Goal: Task Accomplishment & Management: Manage account settings

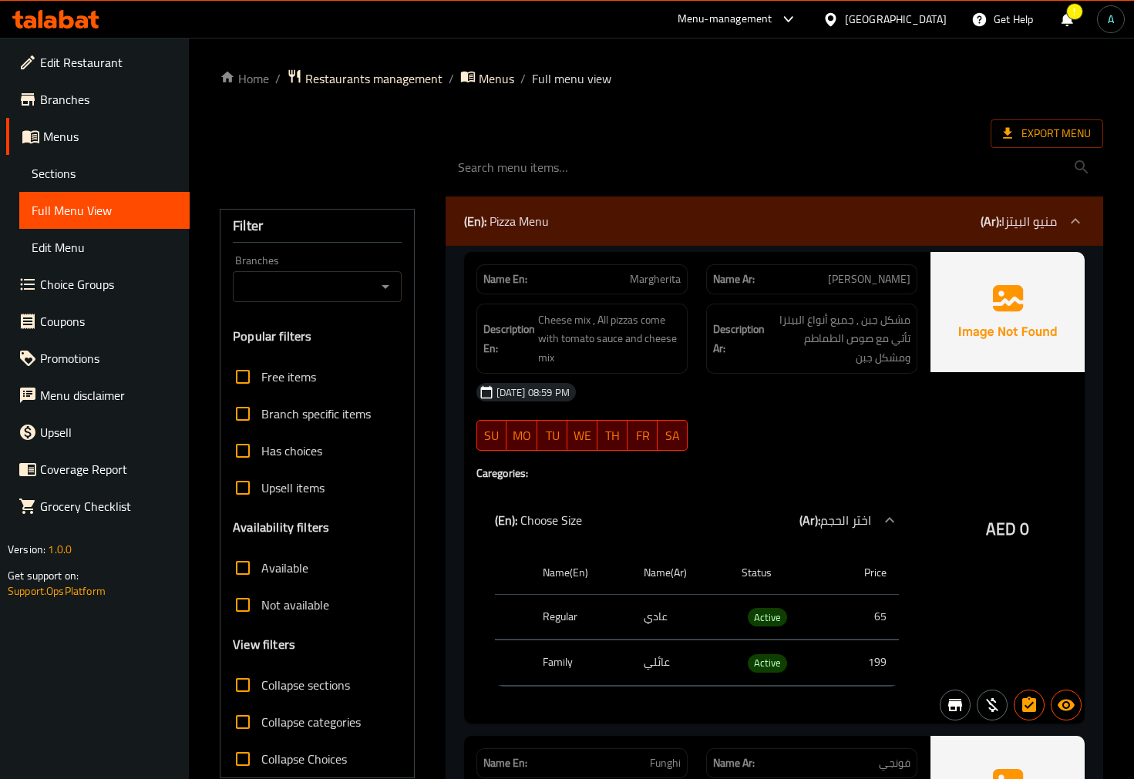
click at [99, 17] on icon at bounding box center [55, 19] width 87 height 18
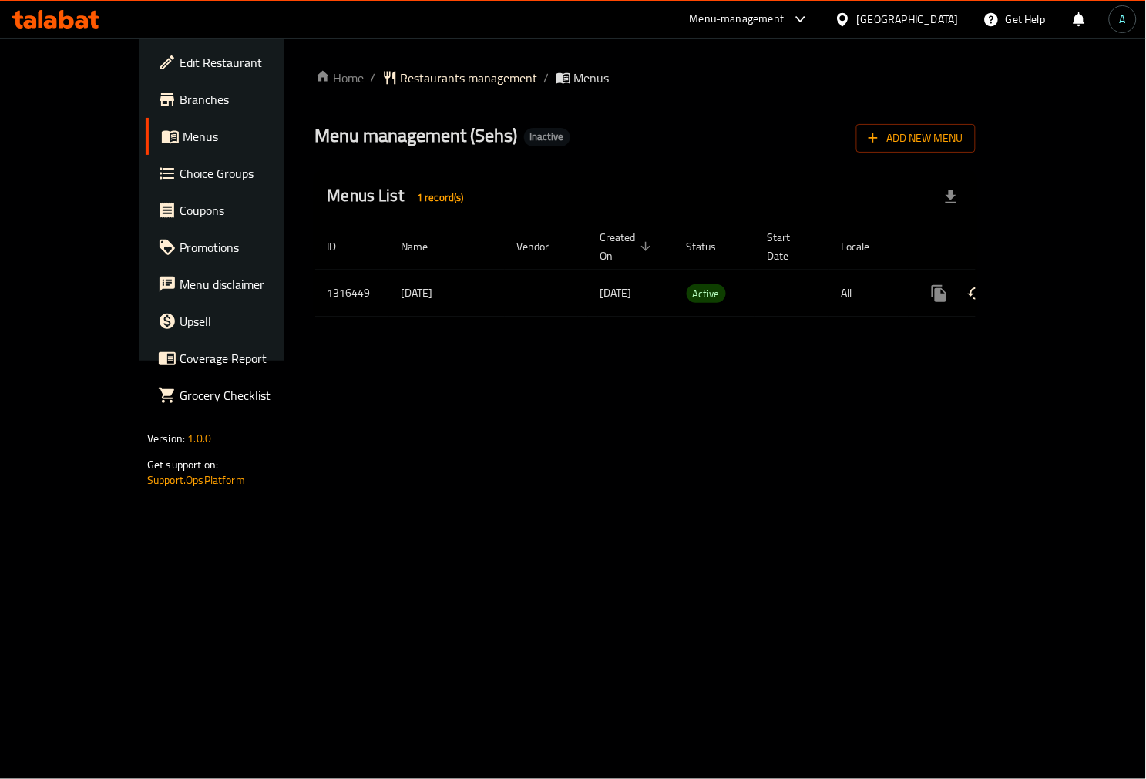
click at [1069, 275] on link "enhanced table" at bounding box center [1050, 293] width 37 height 37
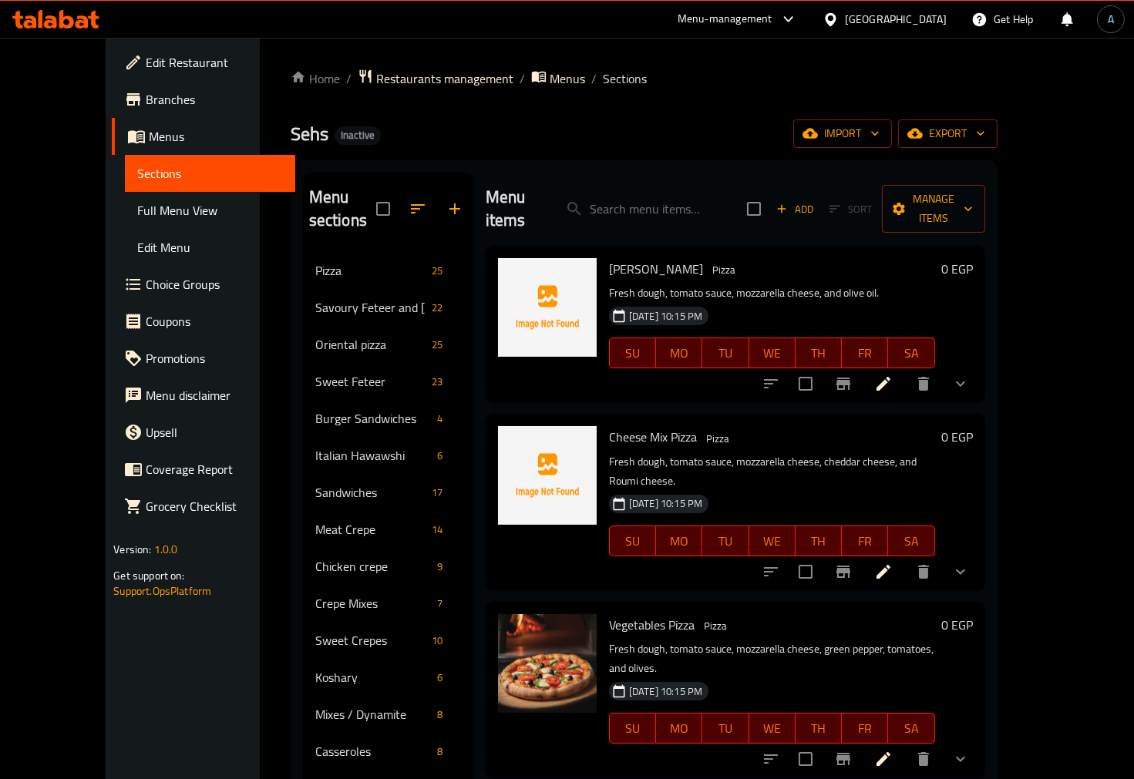
click at [137, 214] on span "Full Menu View" at bounding box center [210, 210] width 146 height 18
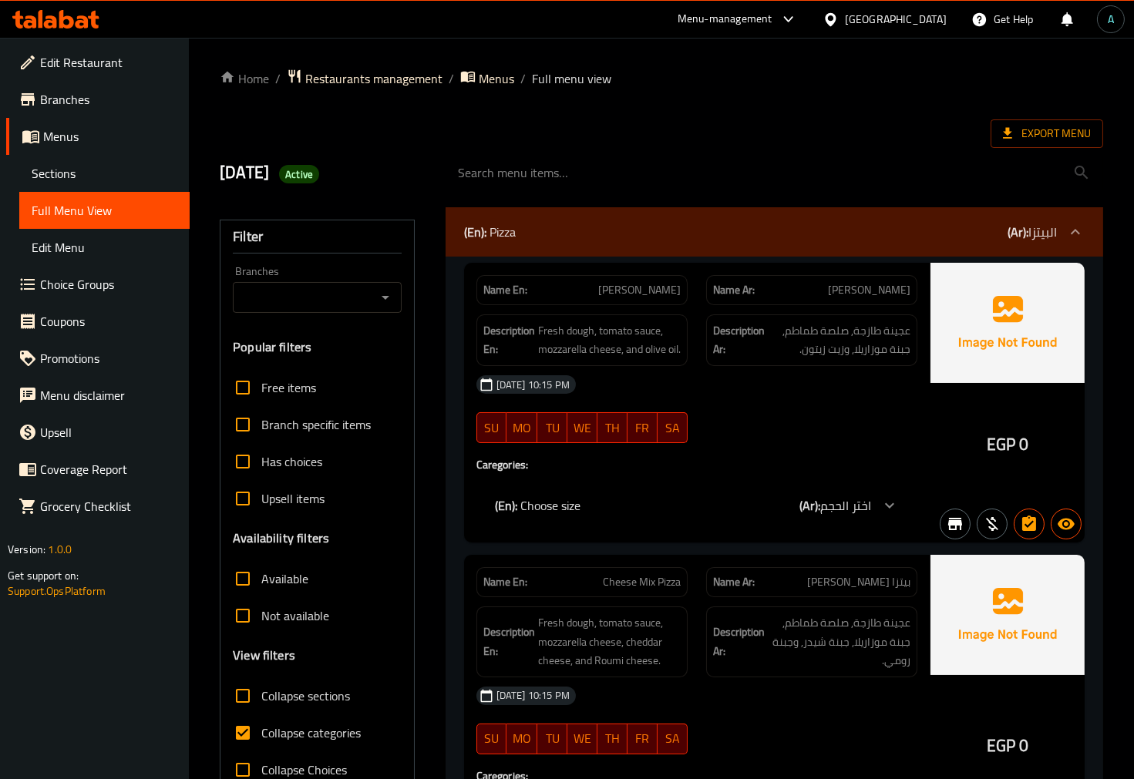
click at [279, 745] on label "Collapse categories" at bounding box center [292, 733] width 136 height 37
click at [261, 745] on input "Collapse categories" at bounding box center [242, 733] width 37 height 37
checkbox input "false"
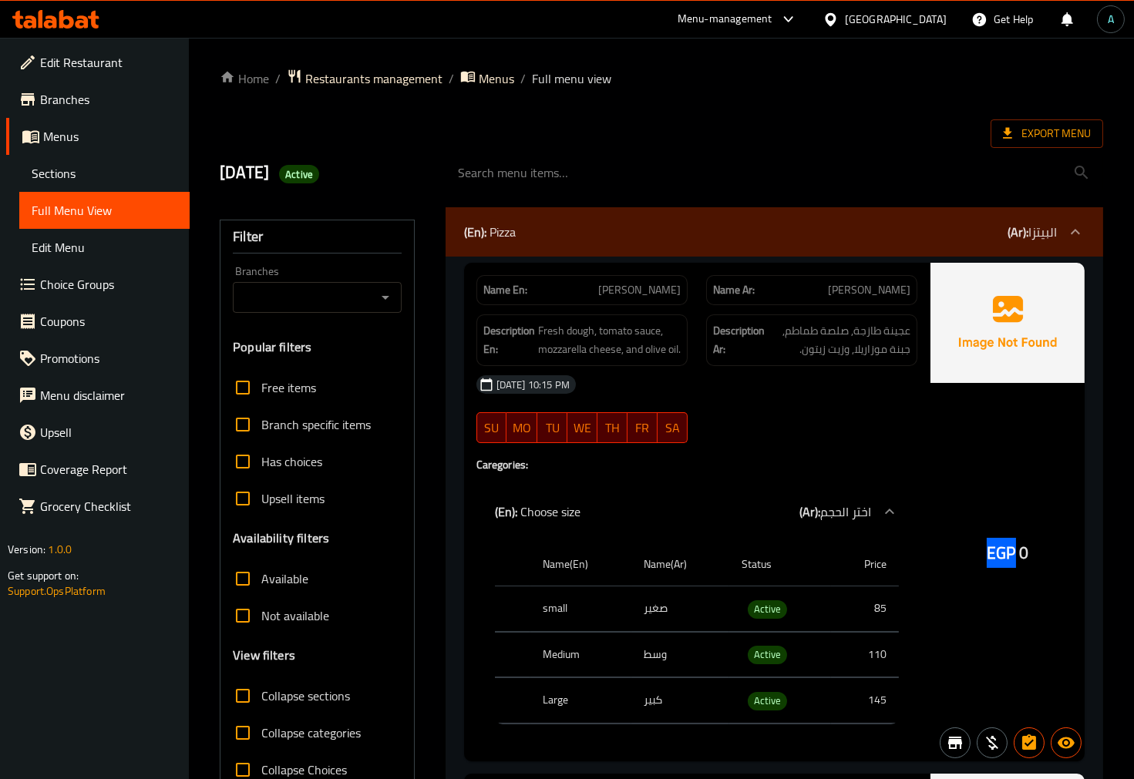
drag, startPoint x: 981, startPoint y: 559, endPoint x: 1020, endPoint y: 564, distance: 38.9
click at [1020, 564] on div "EGP 0" at bounding box center [1007, 512] width 154 height 499
copy span "EGP"
click at [768, 618] on span "Active" at bounding box center [767, 609] width 39 height 18
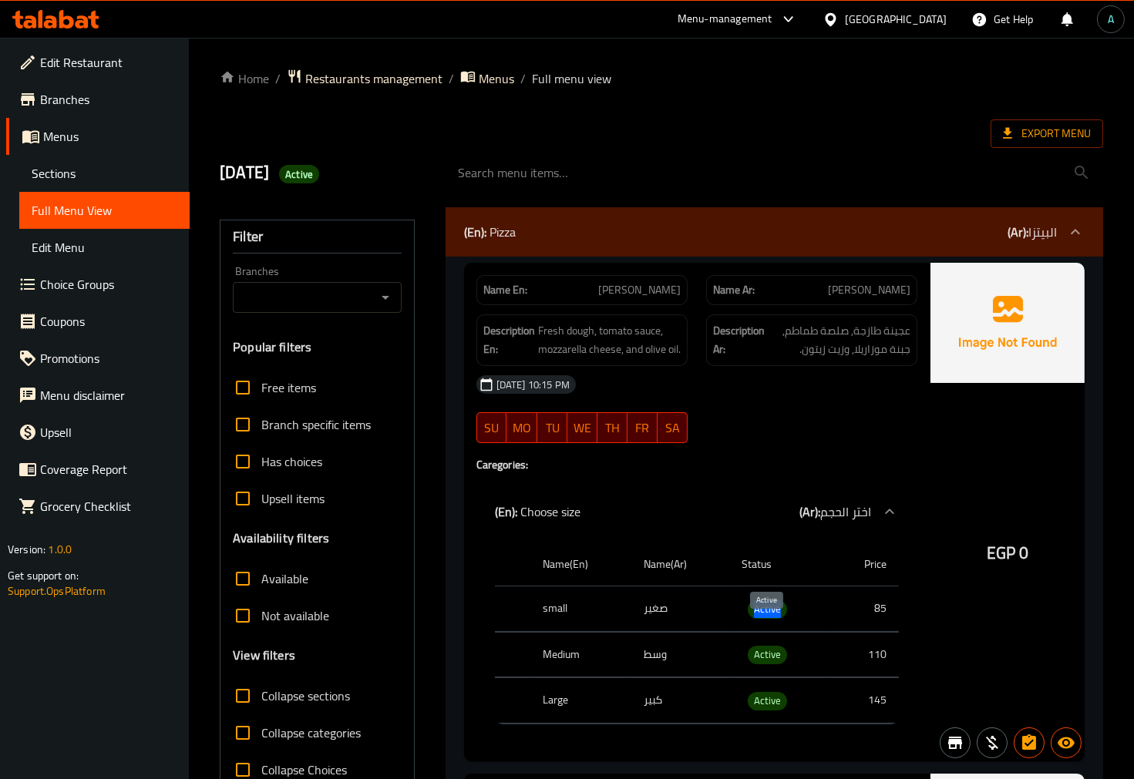
copy span "Active"
click at [499, 494] on div "Name En: Margarita Pizza Name Ar: [PERSON_NAME] Description En: Fresh dough, to…" at bounding box center [697, 512] width 466 height 499
click at [284, 694] on span "Collapse sections" at bounding box center [305, 696] width 89 height 18
click at [261, 694] on input "Collapse sections" at bounding box center [242, 696] width 37 height 37
checkbox input "true"
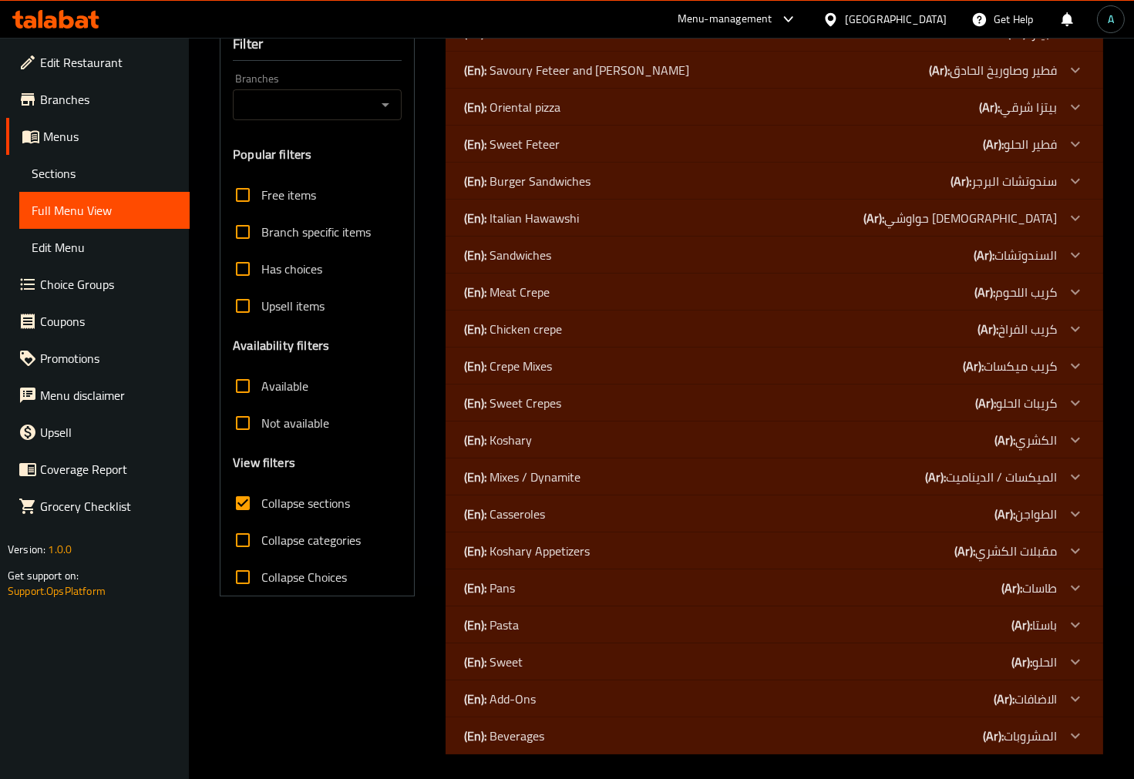
scroll to position [198, 0]
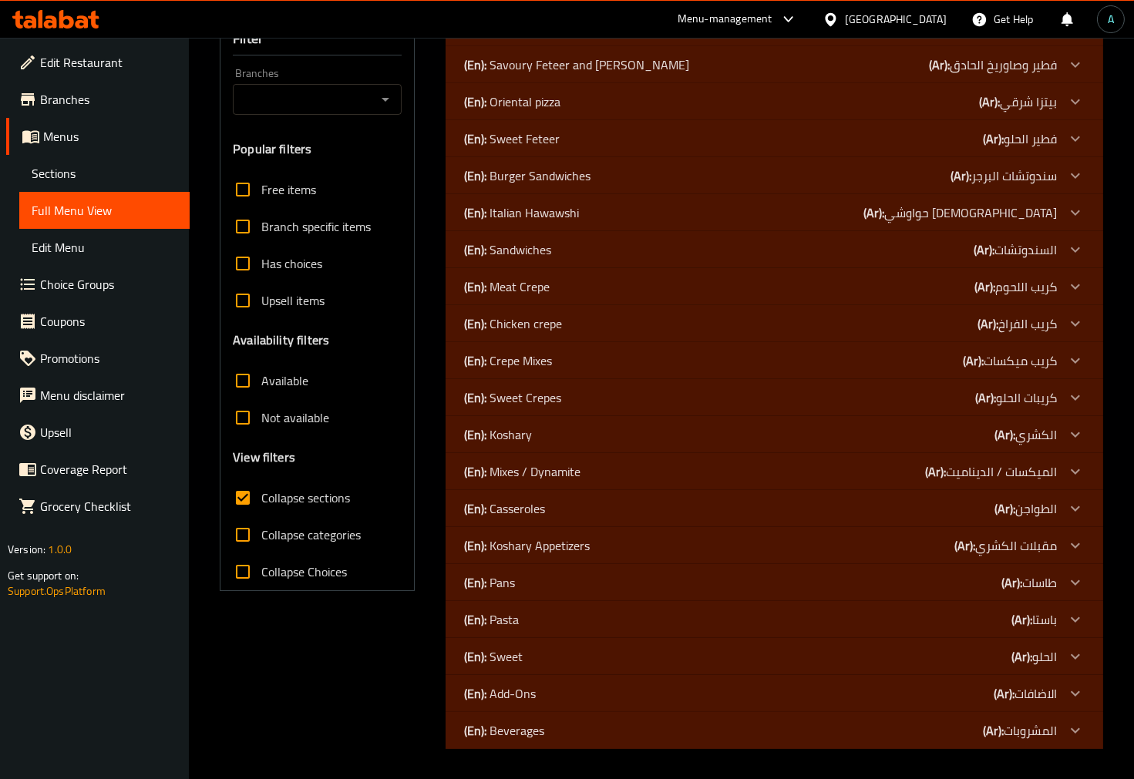
click at [512, 472] on p "(En): Mixes / Dynamite" at bounding box center [522, 471] width 116 height 18
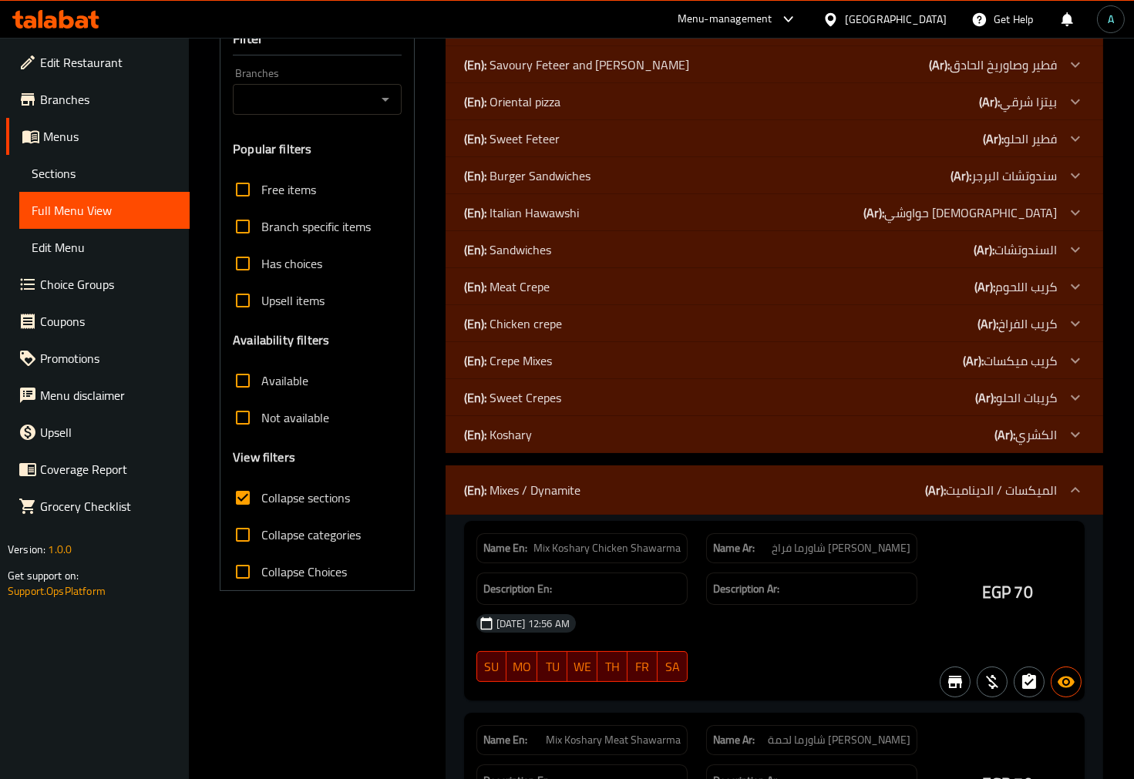
click at [512, 435] on p "(En): Koshary" at bounding box center [498, 434] width 68 height 18
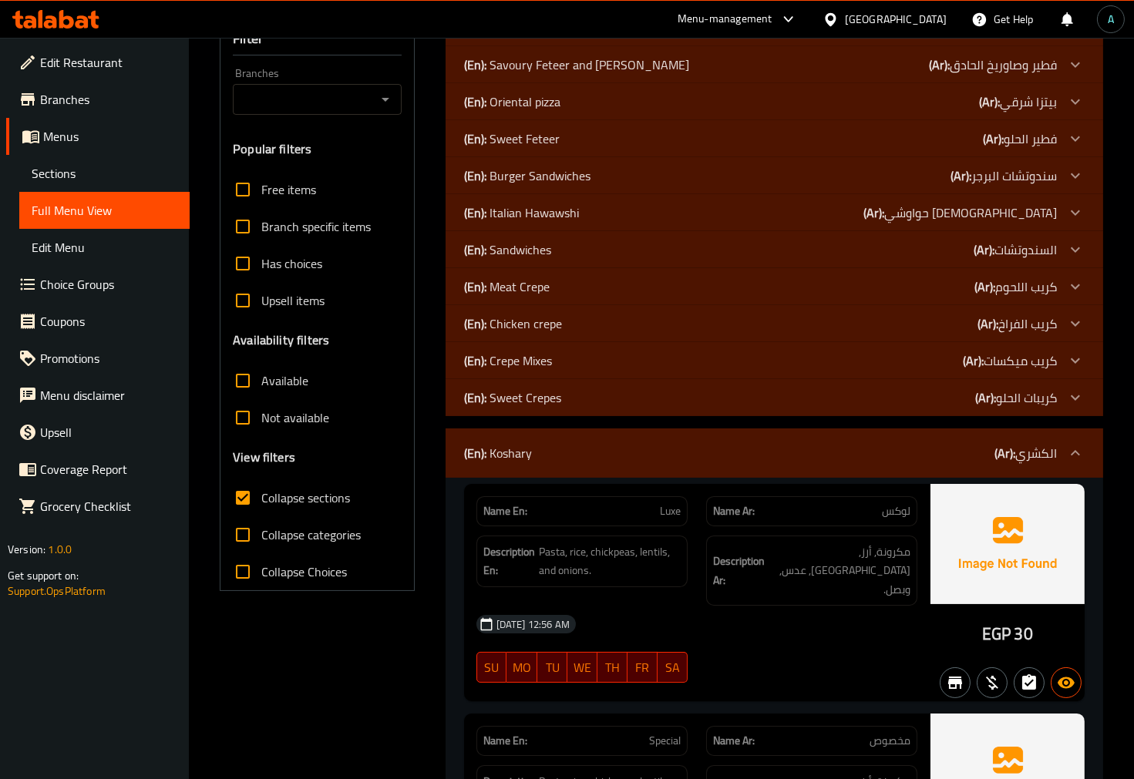
click at [502, 216] on p "(En): Italian Hawawshi" at bounding box center [521, 212] width 115 height 18
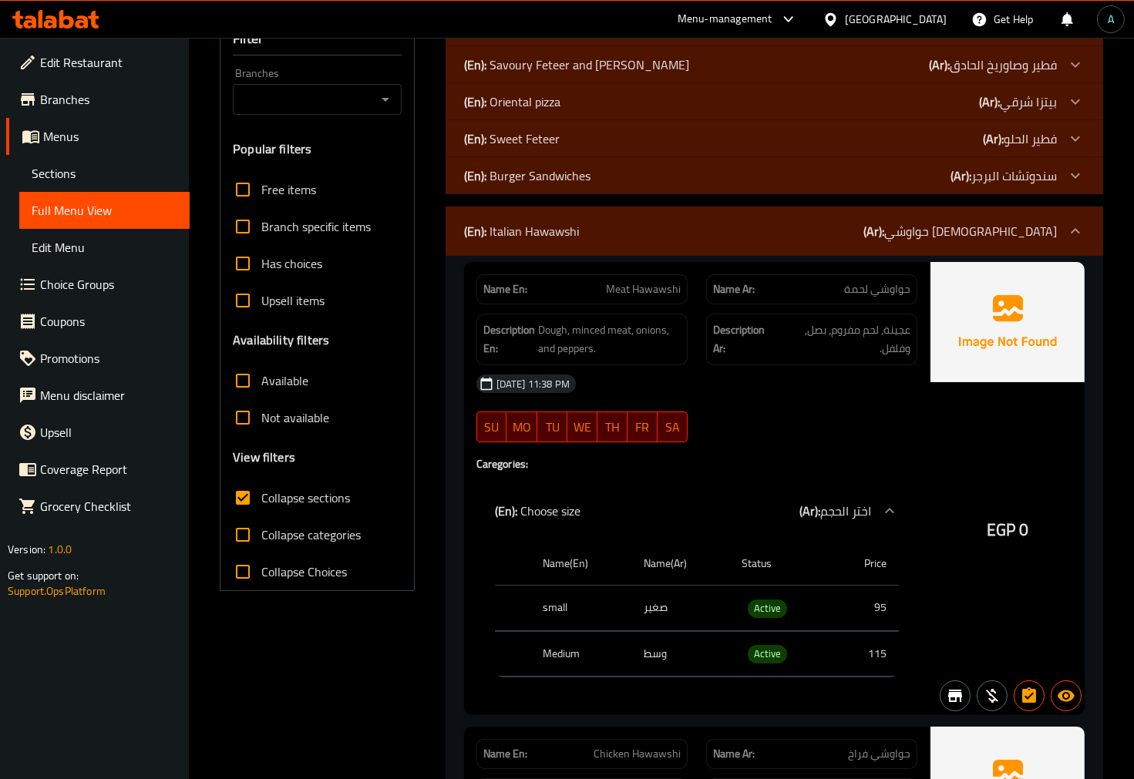
click at [995, 526] on span "EGP" at bounding box center [1001, 530] width 29 height 30
drag, startPoint x: 987, startPoint y: 525, endPoint x: 1014, endPoint y: 527, distance: 27.1
click at [1014, 527] on span "EGP" at bounding box center [1001, 530] width 29 height 30
copy span "EGP"
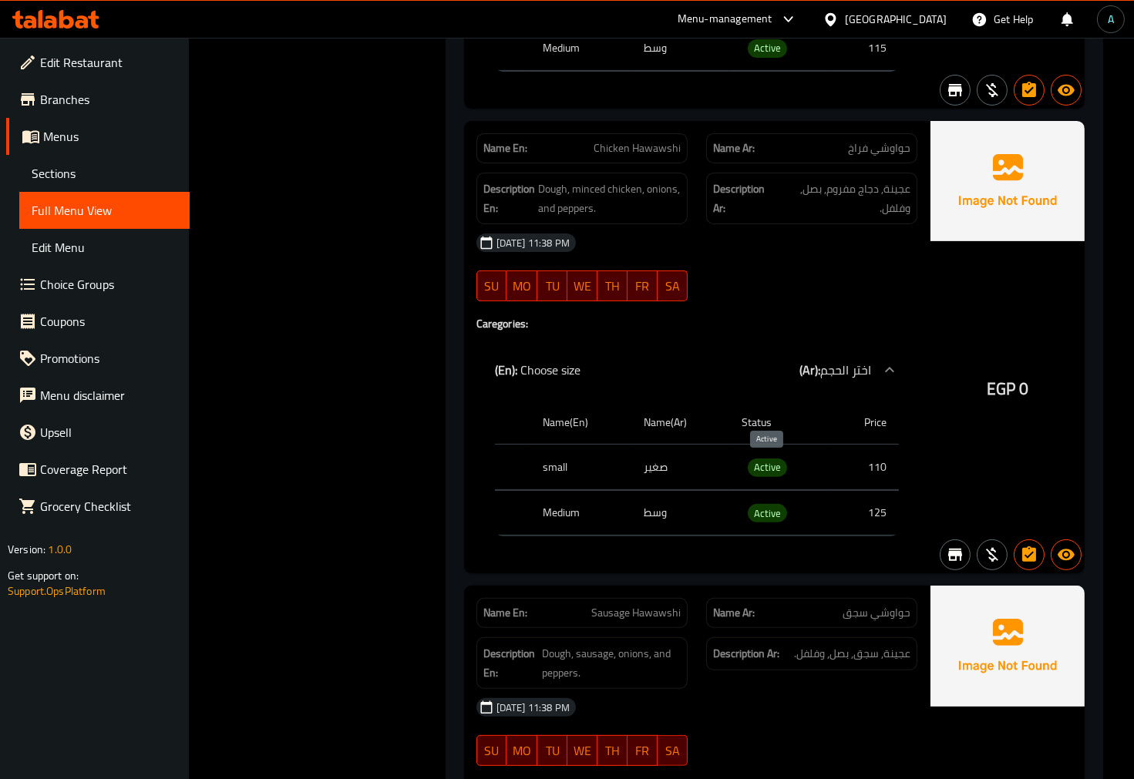
click at [756, 467] on span "Active" at bounding box center [767, 468] width 39 height 18
copy span "Active"
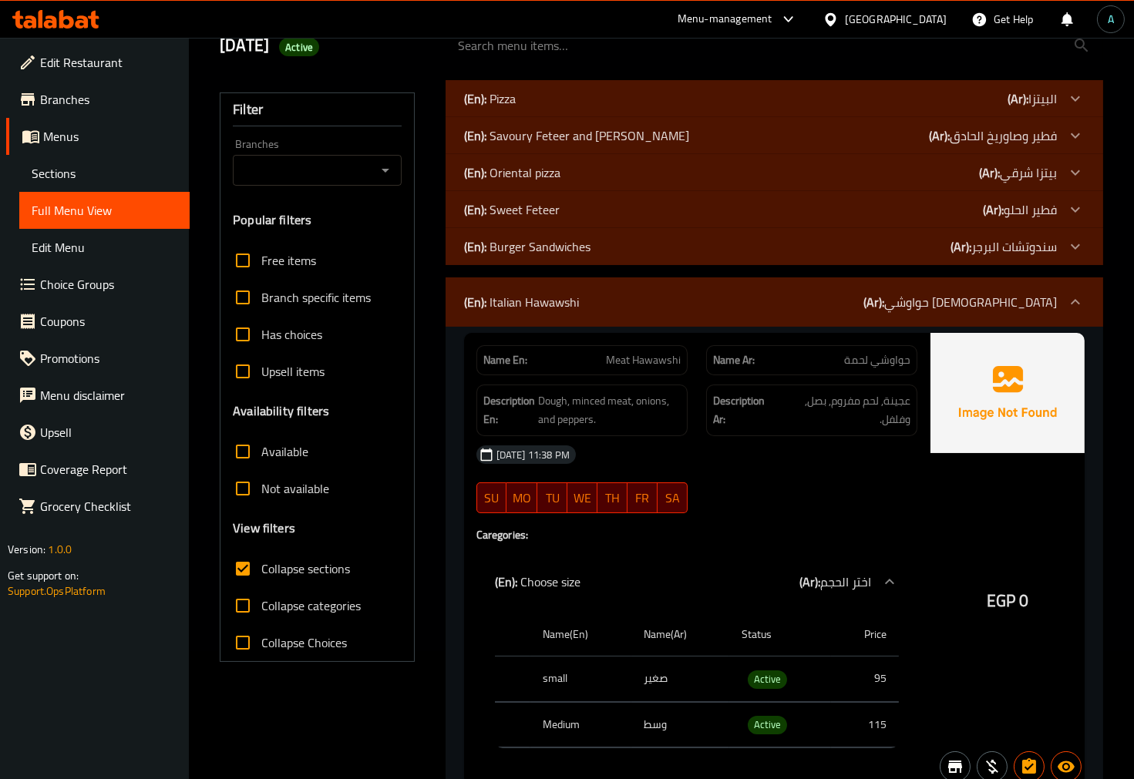
scroll to position [171, 0]
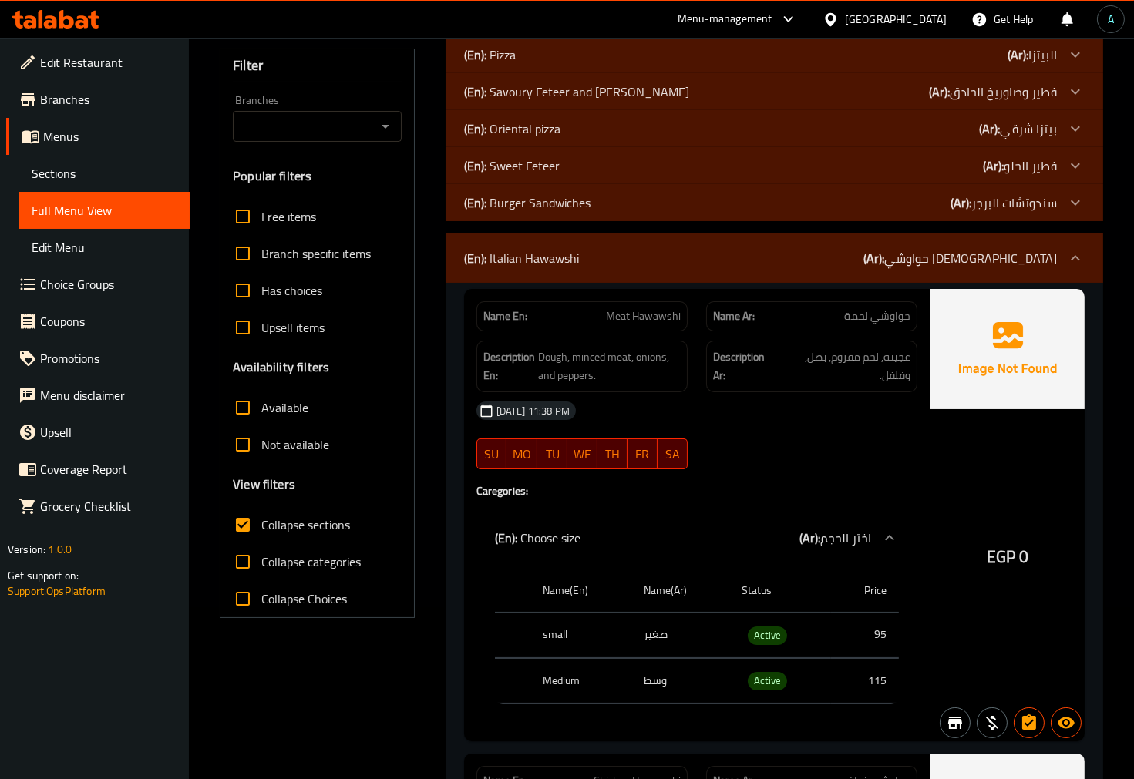
click at [341, 559] on span "Collapse categories" at bounding box center [310, 562] width 99 height 18
click at [261, 559] on input "Collapse categories" at bounding box center [242, 561] width 37 height 37
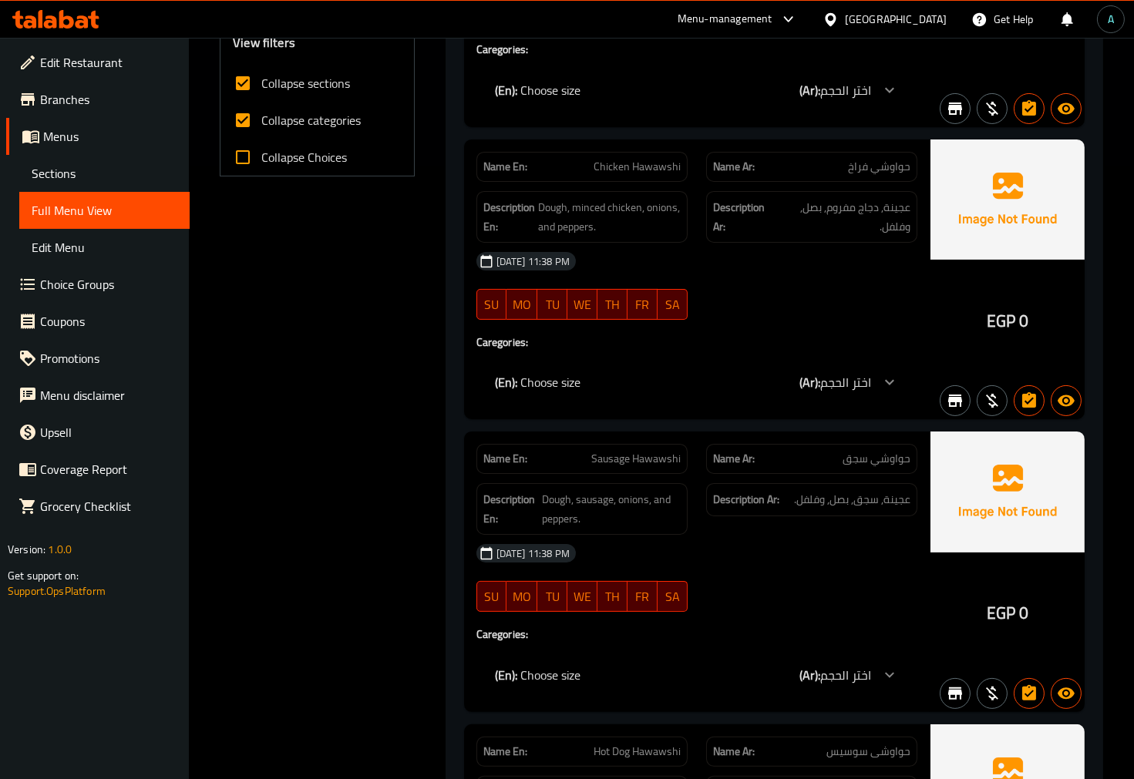
scroll to position [0, 0]
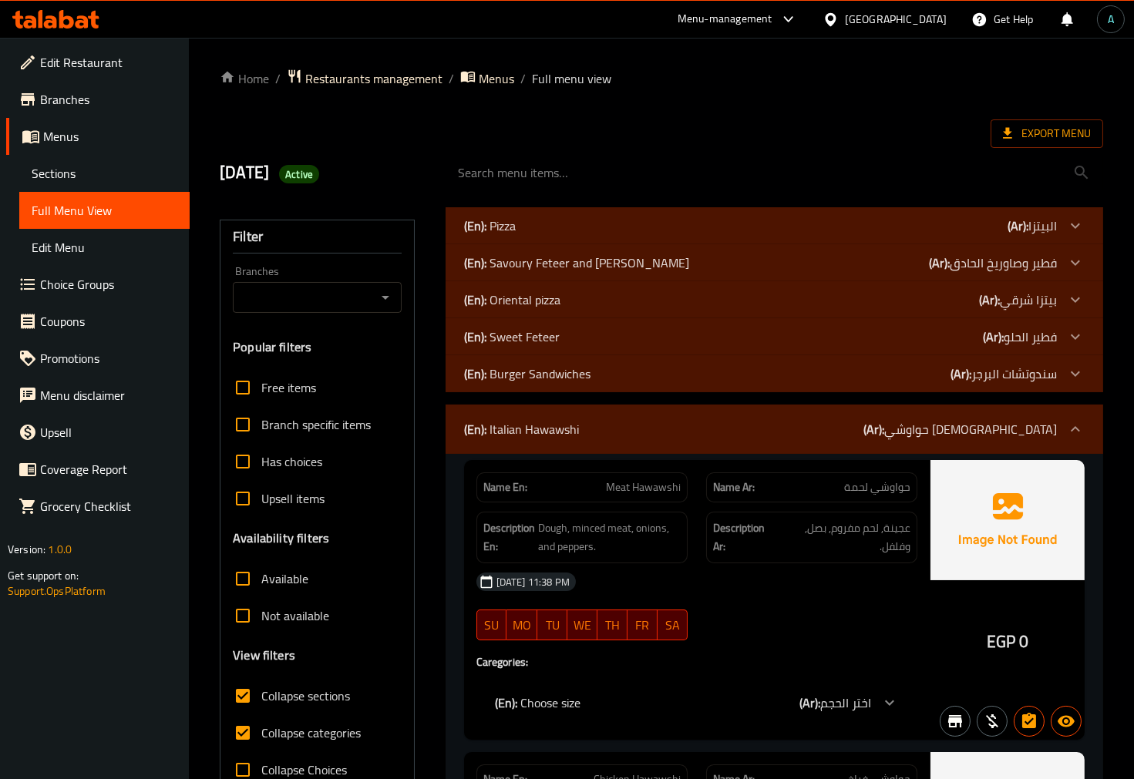
click at [302, 731] on span "Collapse categories" at bounding box center [310, 733] width 99 height 18
click at [261, 731] on input "Collapse categories" at bounding box center [242, 733] width 37 height 37
checkbox input "false"
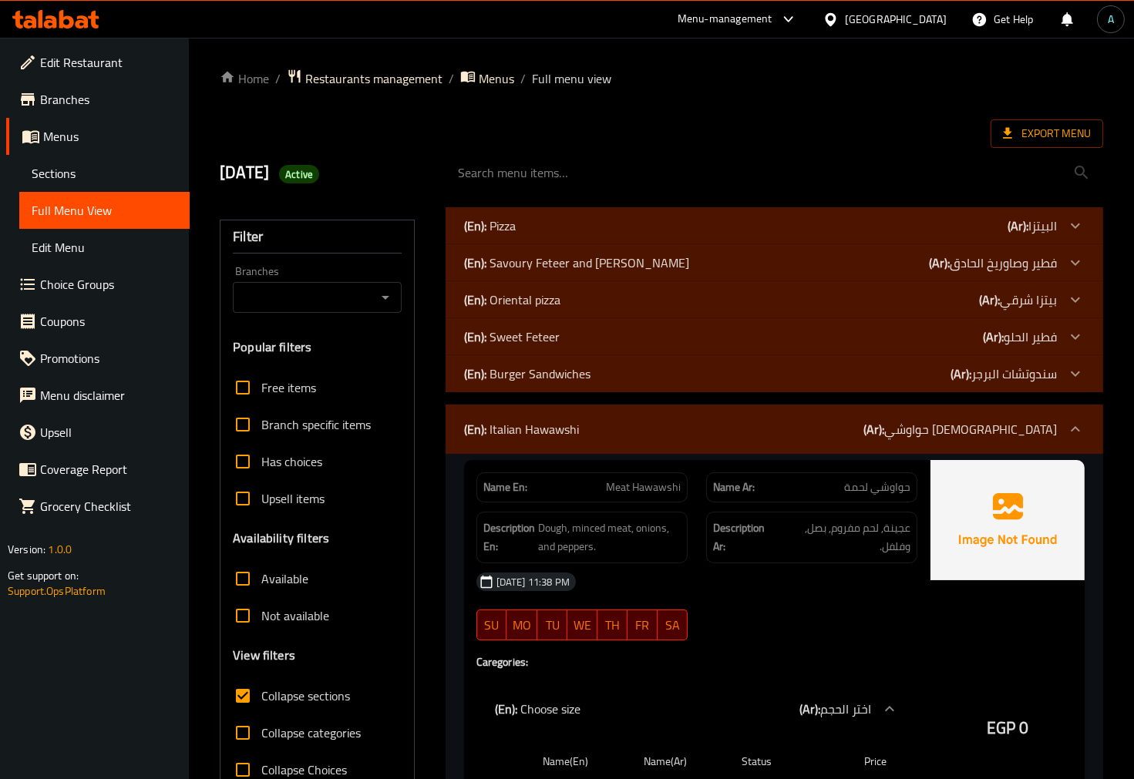
click at [319, 181] on span "Active" at bounding box center [299, 174] width 40 height 15
copy span "Active"
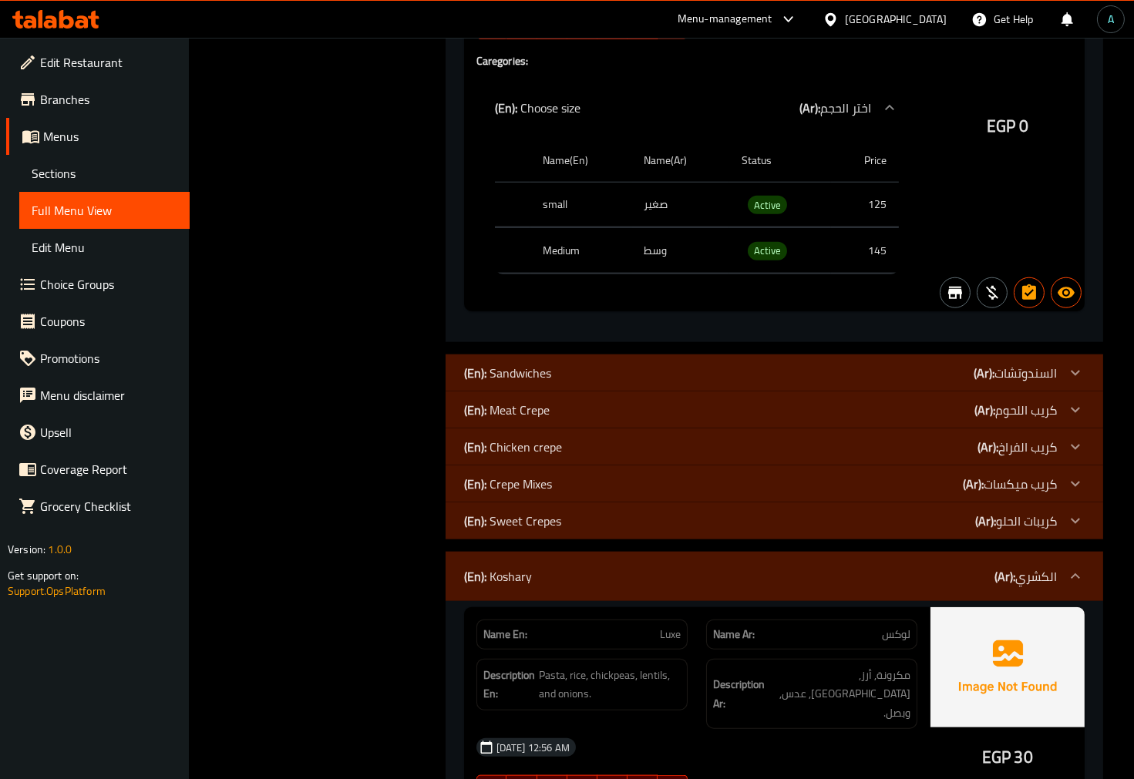
scroll to position [3254, 0]
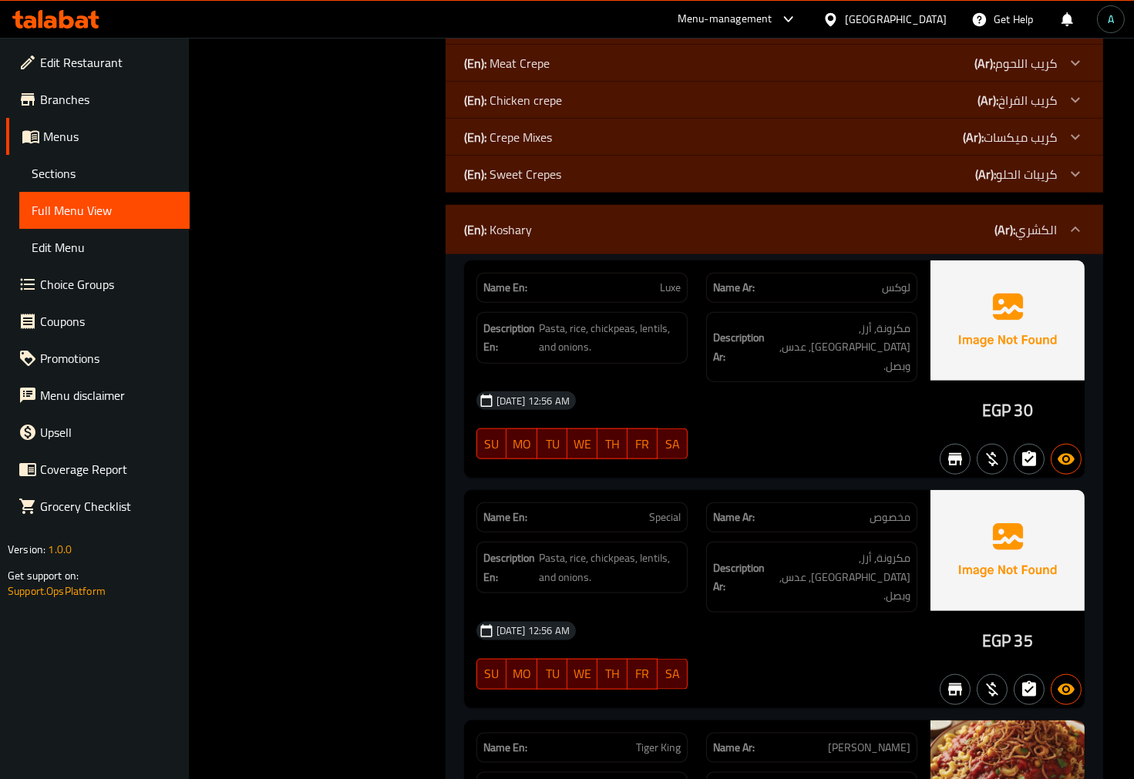
click at [677, 291] on span "Luxe" at bounding box center [670, 288] width 21 height 16
copy span "Luxe"
click at [903, 287] on span "لوكس" at bounding box center [896, 288] width 29 height 16
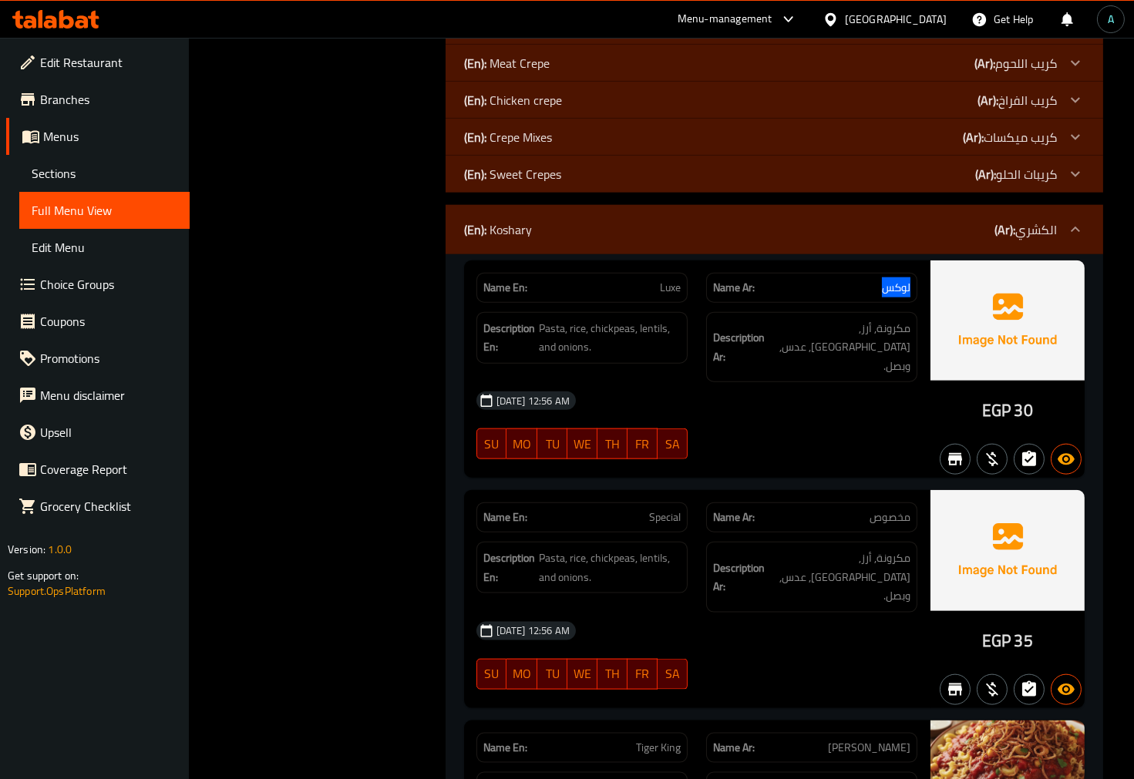
copy span "لوكس"
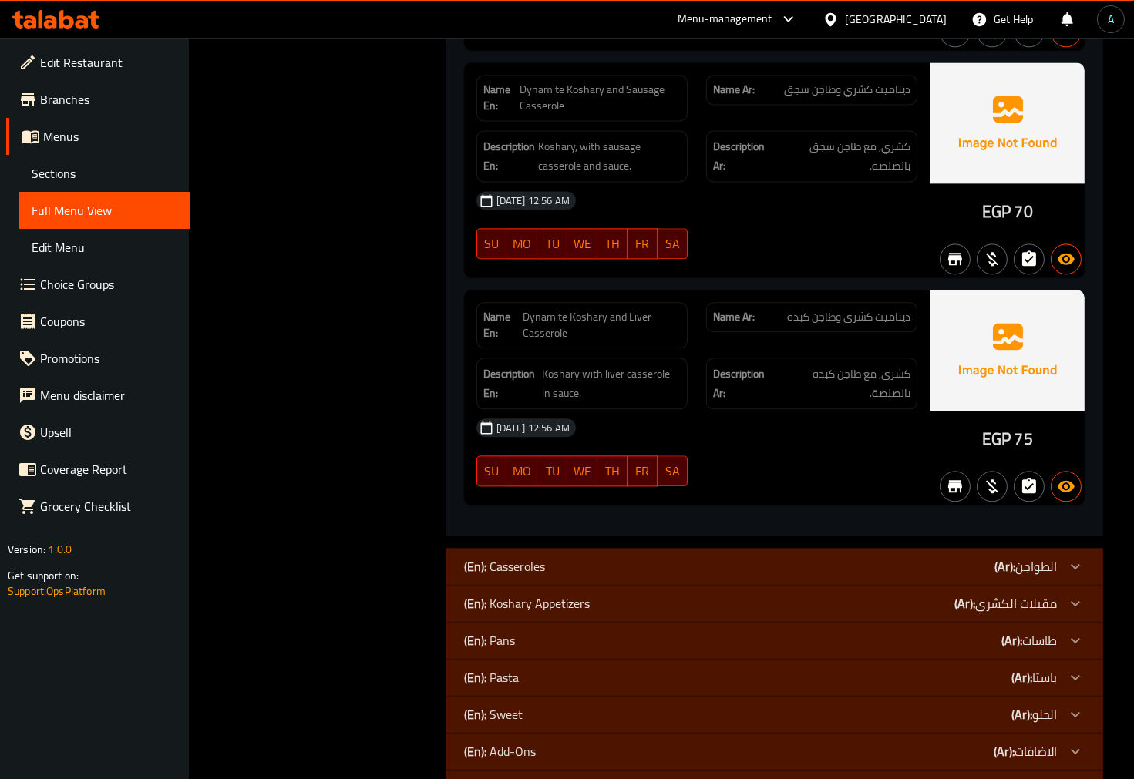
scroll to position [6187, 0]
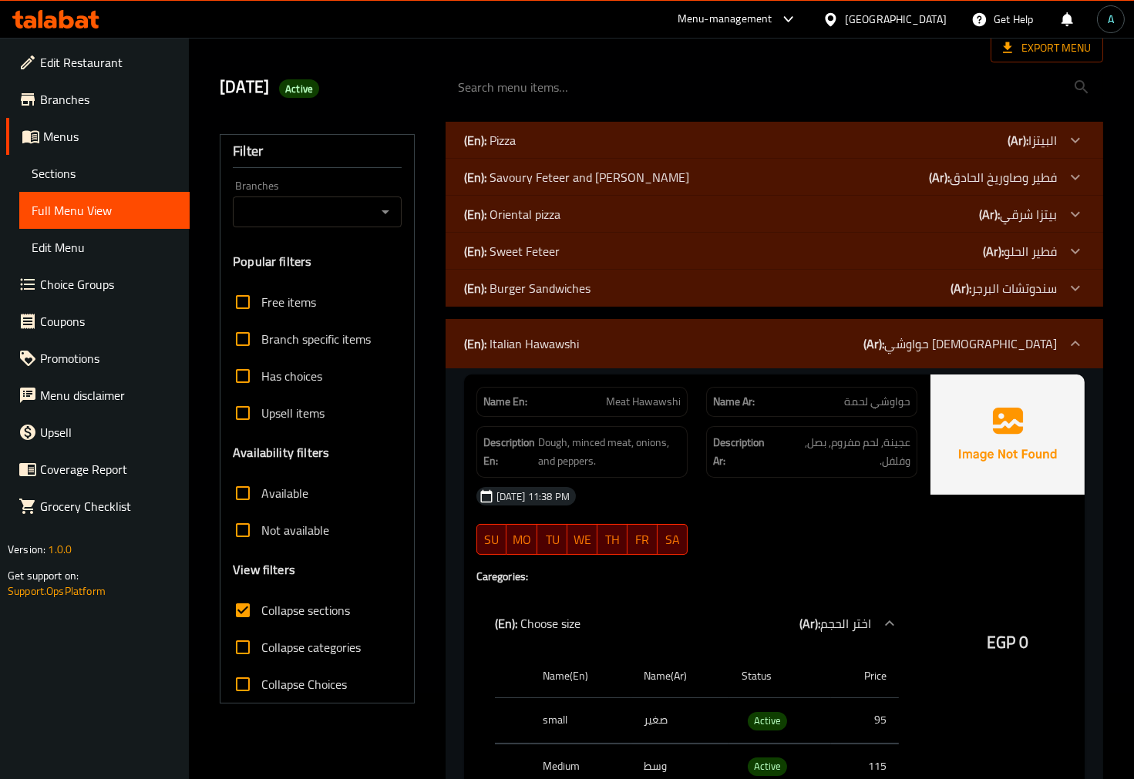
scroll to position [0, 0]
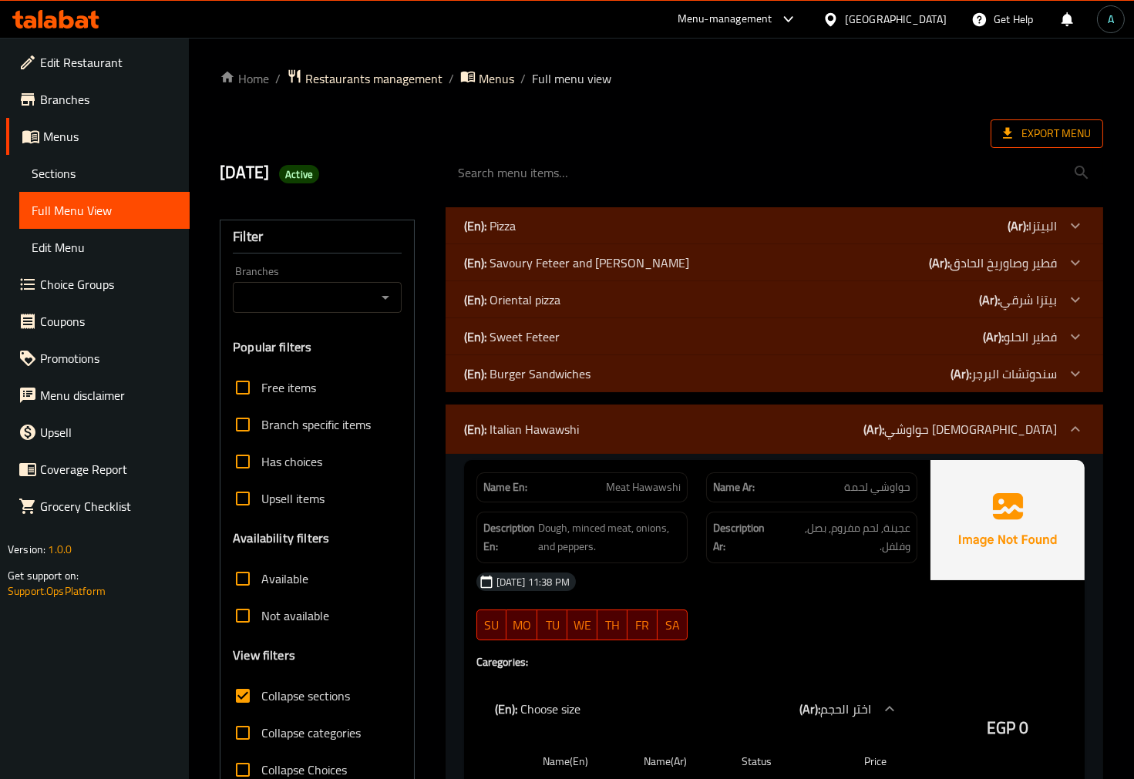
click at [1014, 136] on icon at bounding box center [1007, 133] width 15 height 15
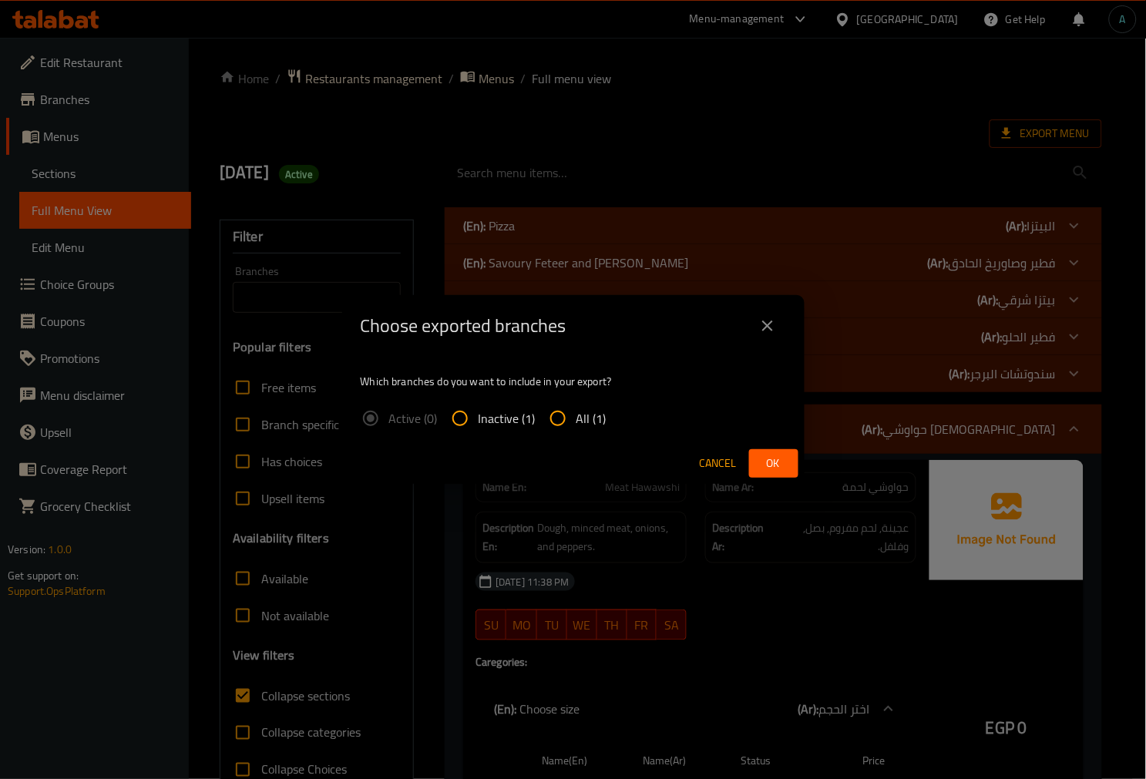
click at [596, 425] on span "All (1)" at bounding box center [592, 418] width 30 height 18
click at [577, 425] on input "All (1)" at bounding box center [558, 418] width 37 height 37
radio input "true"
click at [791, 466] on button "Ok" at bounding box center [773, 463] width 49 height 29
